Goal: Transaction & Acquisition: Purchase product/service

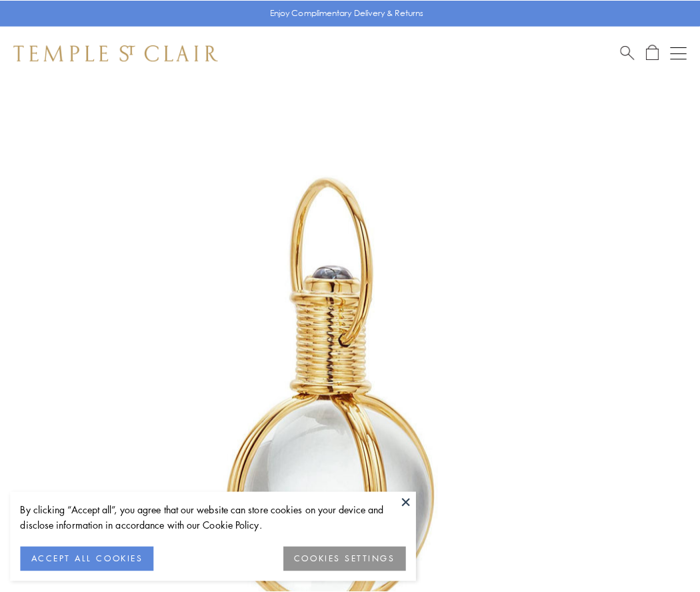
scroll to position [348, 0]
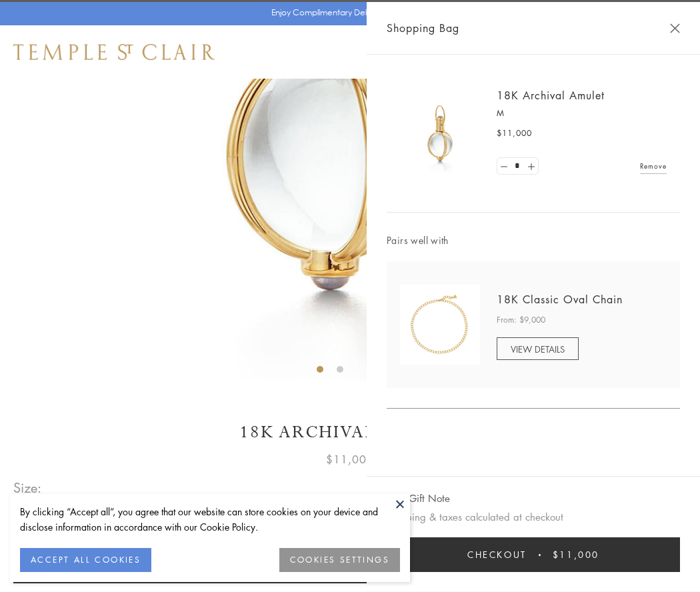
click at [534, 555] on button "Checkout $11,000" at bounding box center [533, 555] width 293 height 35
